Goal: Obtain resource: Download file/media

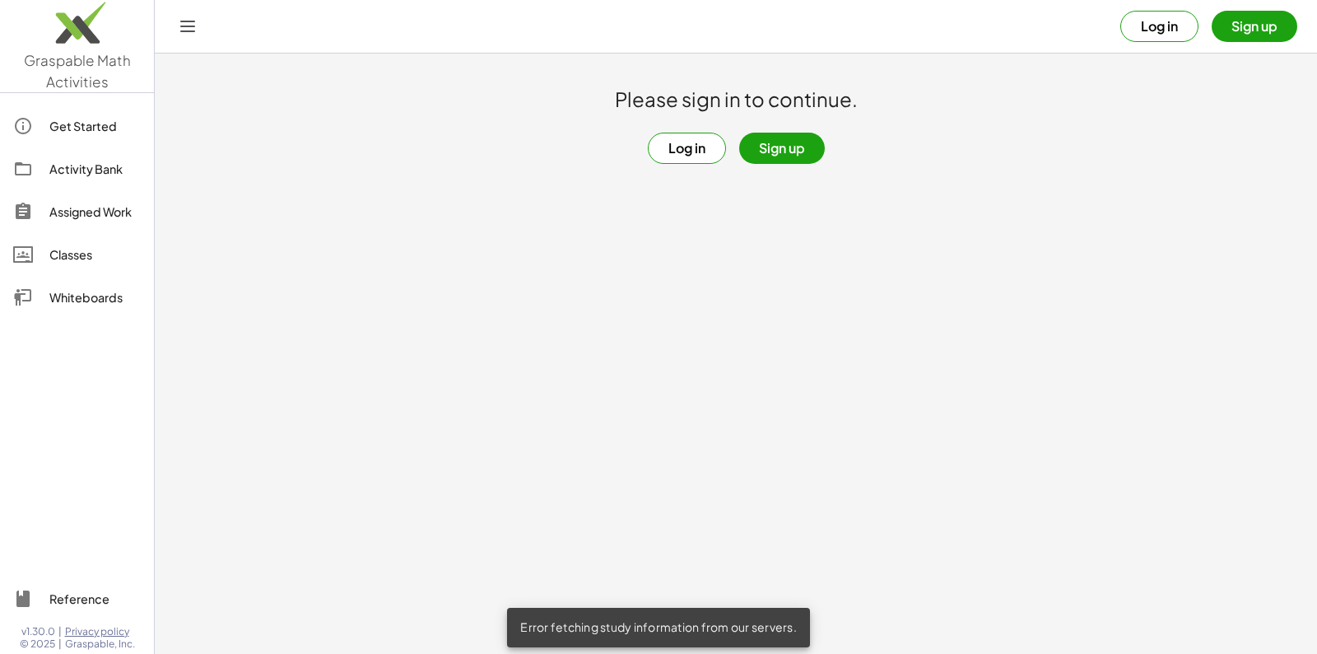
click at [711, 153] on button "Log in" at bounding box center [687, 148] width 78 height 31
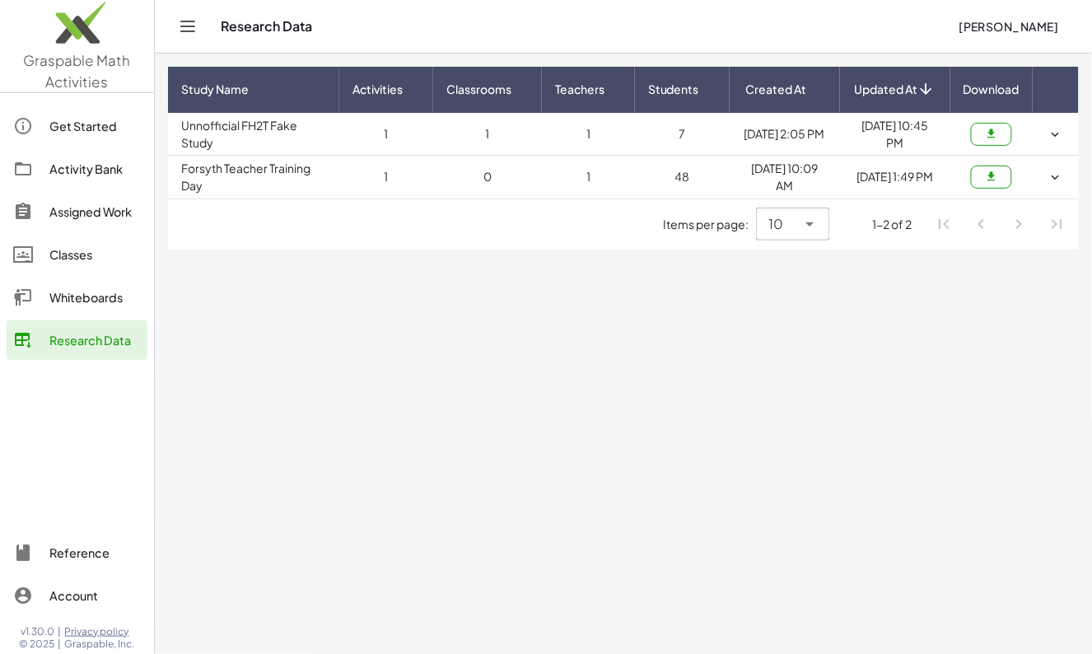
click at [309, 170] on td "Forsyth Teacher Training Day" at bounding box center [253, 177] width 171 height 43
click at [990, 174] on icon "button" at bounding box center [991, 176] width 12 height 12
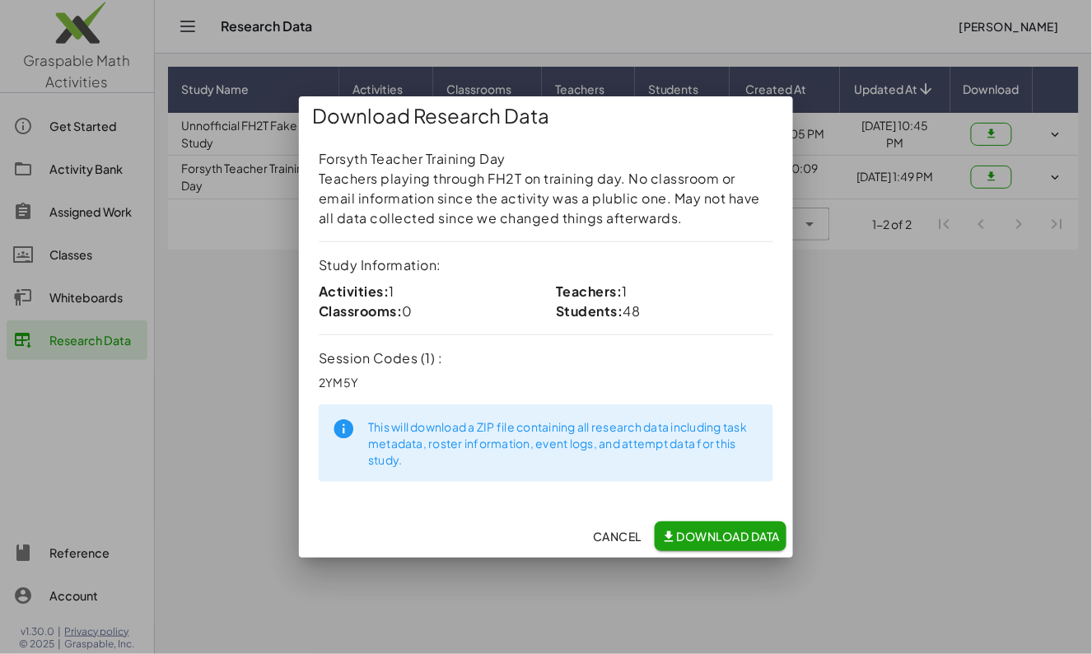
click at [706, 538] on span "Download Data" at bounding box center [720, 536] width 119 height 15
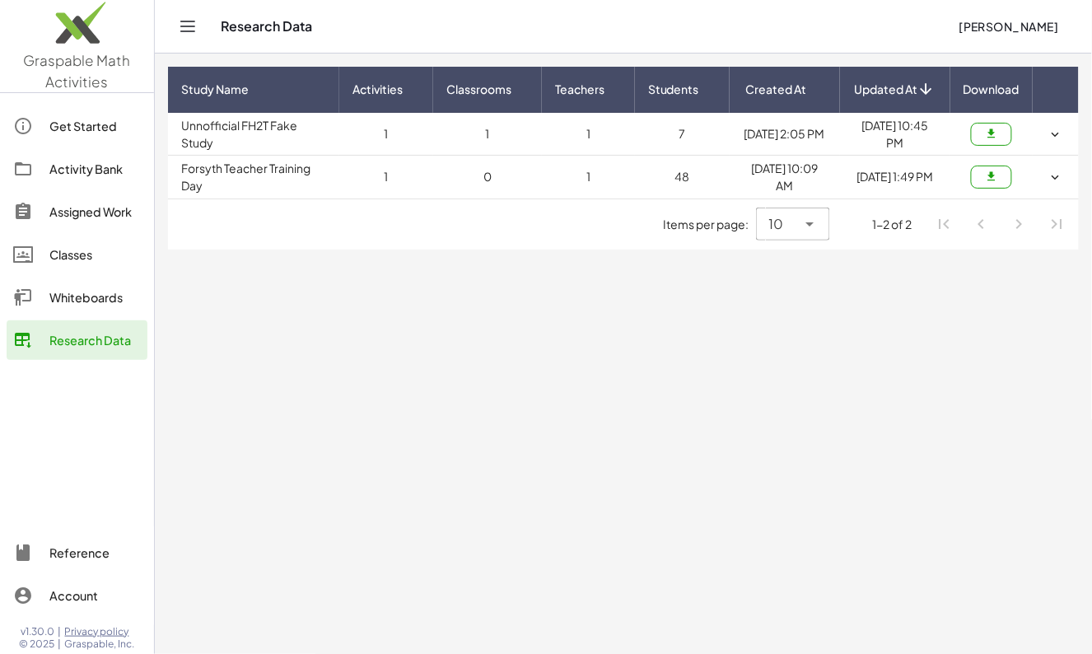
click at [679, 39] on div "Research Data [PERSON_NAME]" at bounding box center [623, 26] width 897 height 53
click at [995, 133] on icon "button" at bounding box center [991, 134] width 12 height 12
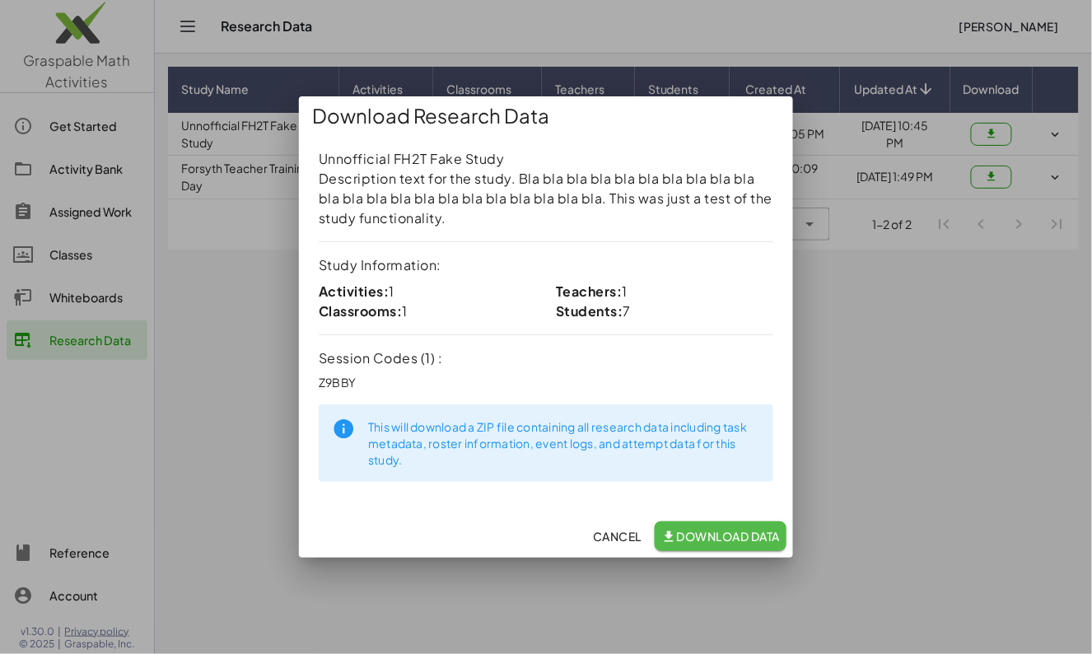
click at [716, 539] on span "Download Data" at bounding box center [720, 536] width 119 height 15
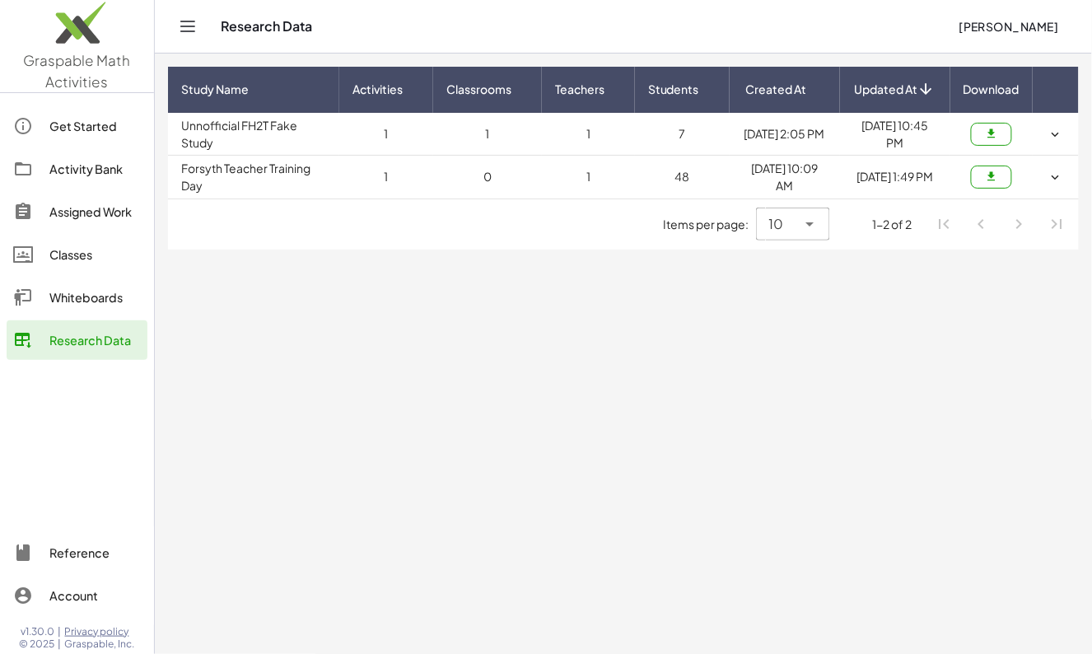
click at [673, 22] on div "Research Data" at bounding box center [583, 26] width 724 height 16
click at [1052, 174] on icon "button" at bounding box center [1055, 177] width 15 height 15
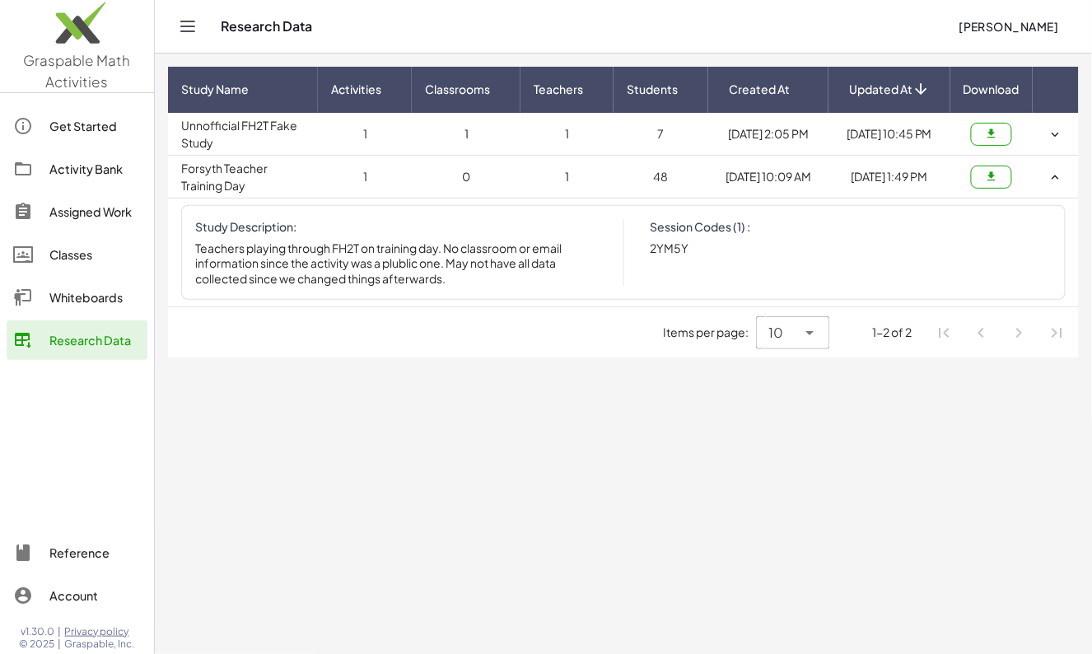
click at [988, 174] on icon "button" at bounding box center [991, 176] width 12 height 12
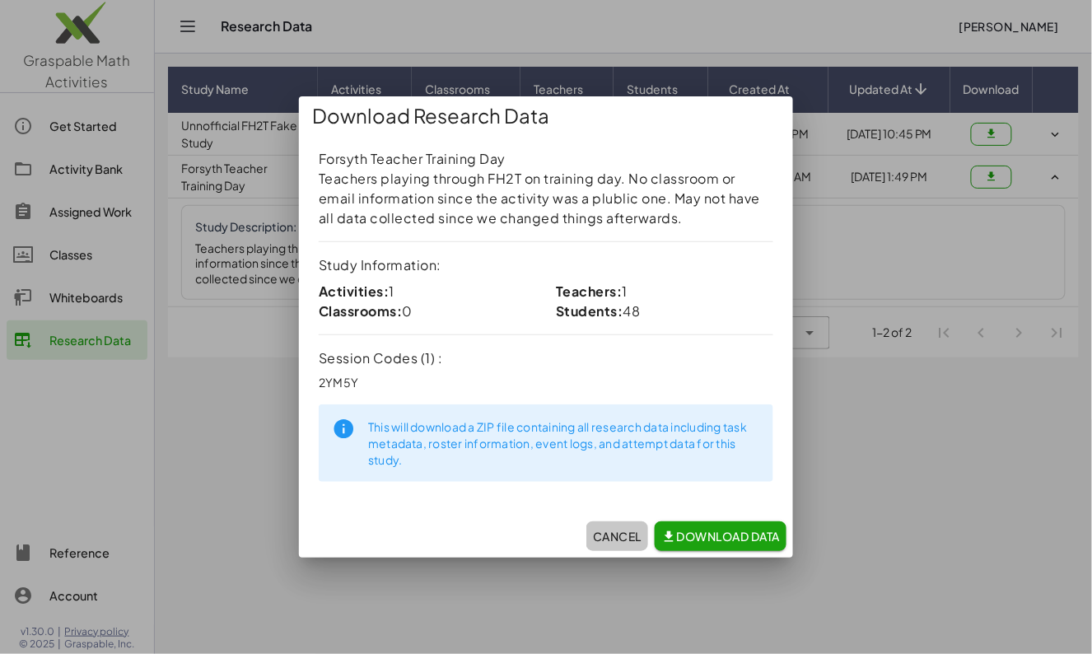
click at [635, 543] on button "Cancel" at bounding box center [617, 536] width 62 height 30
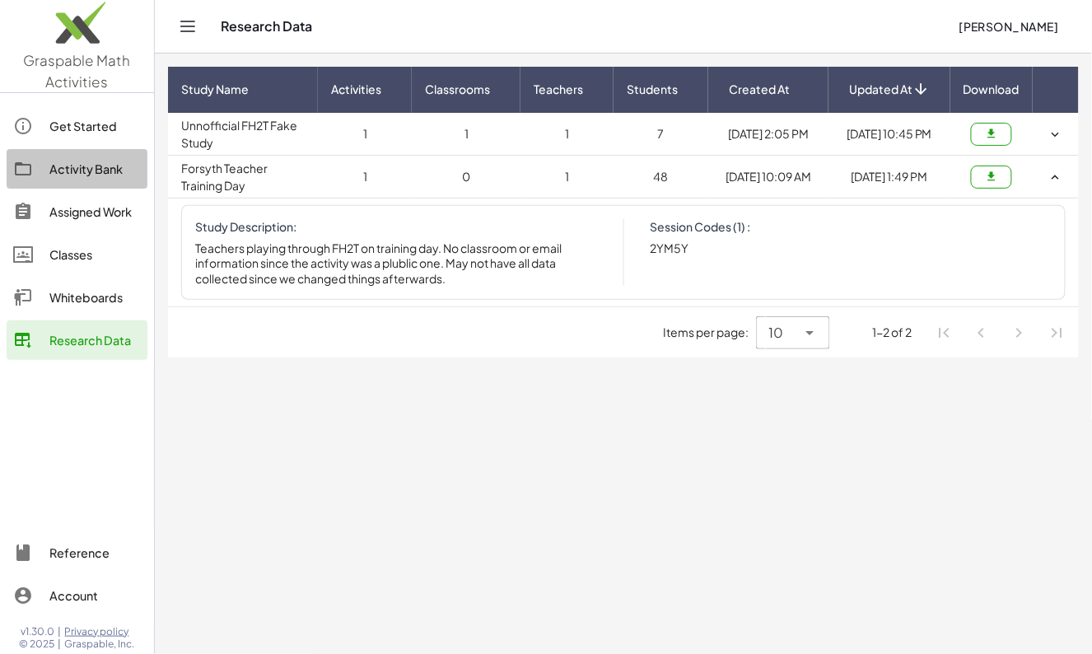
click at [58, 168] on div "Activity Bank" at bounding box center [94, 169] width 91 height 20
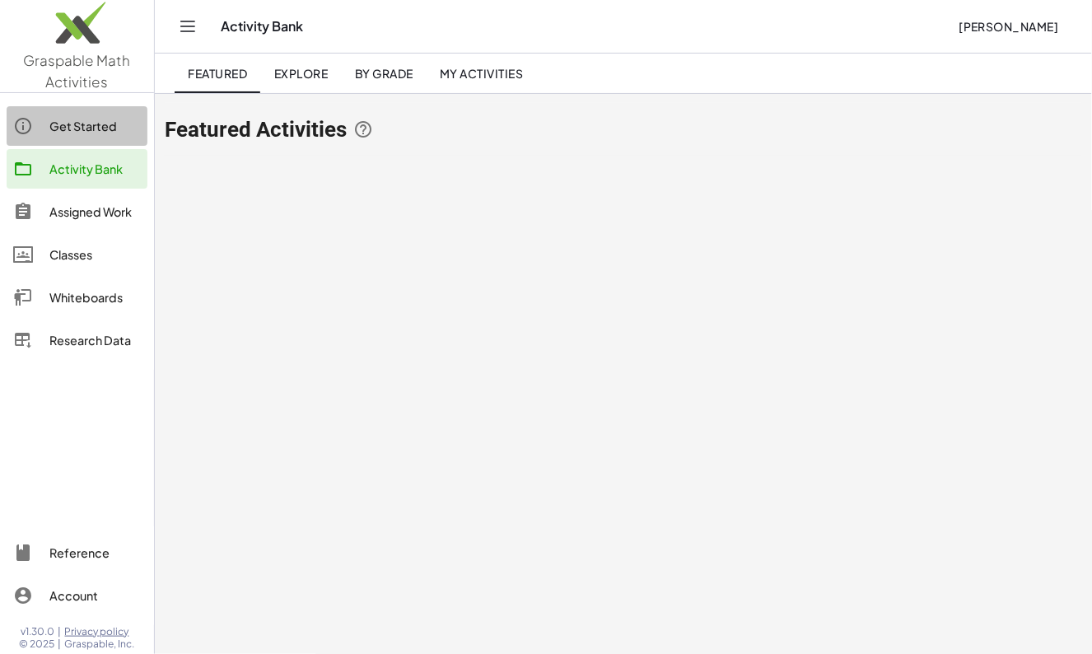
click at [63, 124] on div "Get Started" at bounding box center [94, 126] width 91 height 20
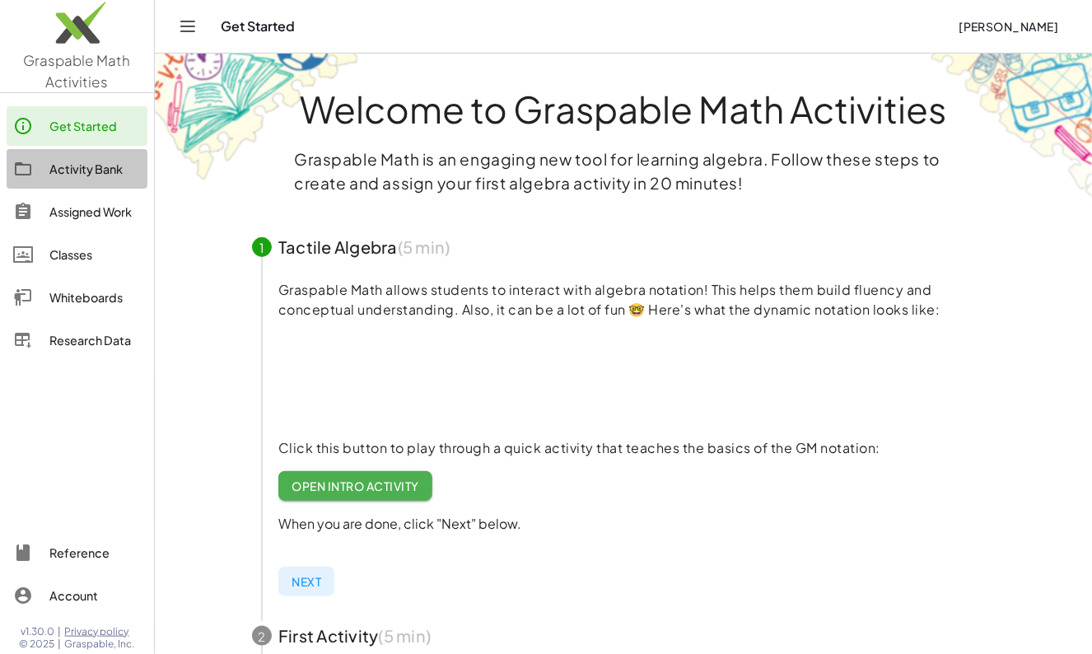
click at [75, 155] on link "Activity Bank" at bounding box center [77, 169] width 141 height 40
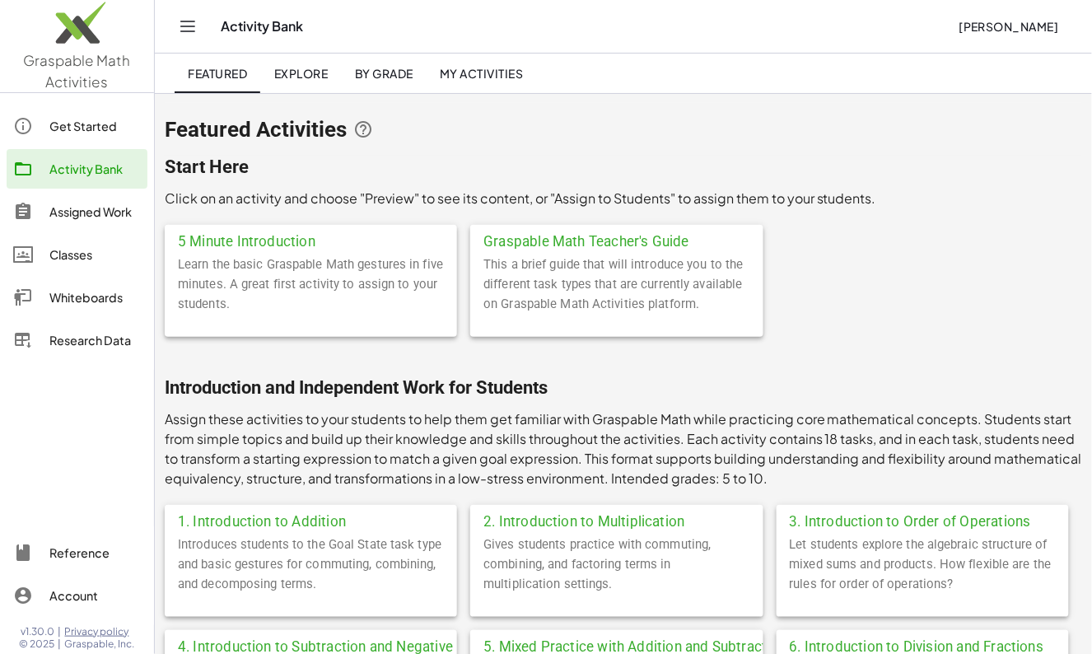
click at [68, 68] on span "Graspable Math Activities" at bounding box center [77, 71] width 107 height 40
